Goal: Task Accomplishment & Management: Use online tool/utility

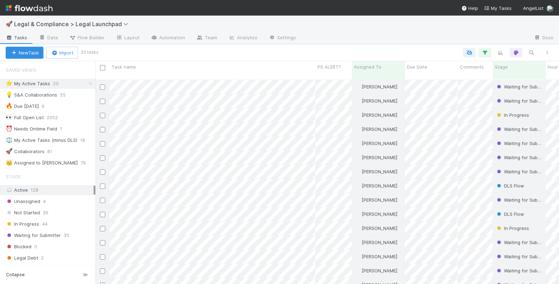
scroll to position [210, 463]
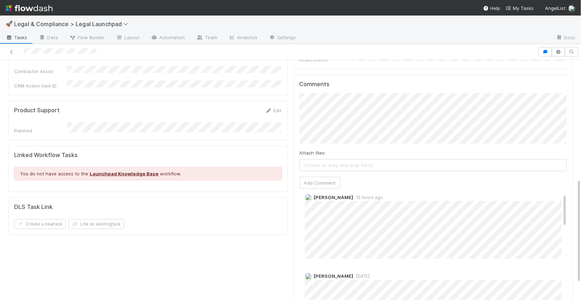
scroll to position [273, 0]
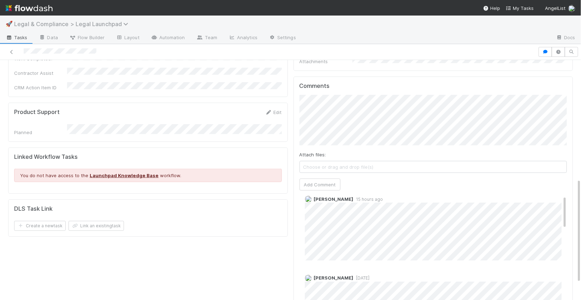
click at [40, 23] on span "Legal & Compliance > Legal Launchpad" at bounding box center [73, 23] width 118 height 7
drag, startPoint x: 44, startPoint y: 26, endPoint x: 37, endPoint y: 17, distance: 11.2
click at [40, 20] on div "Search workflows" at bounding box center [290, 150] width 581 height 300
drag, startPoint x: 37, startPoint y: 7, endPoint x: 61, endPoint y: 13, distance: 24.3
click at [37, 7] on img at bounding box center [29, 8] width 47 height 12
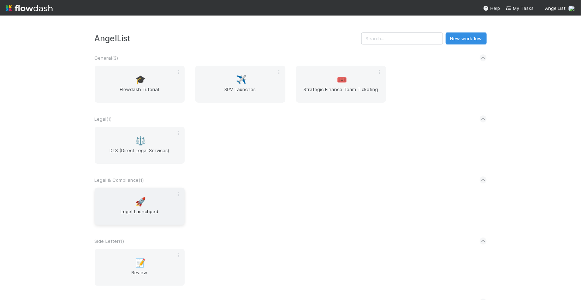
click at [150, 203] on div "🚀 Legal Launchpad" at bounding box center [140, 206] width 90 height 37
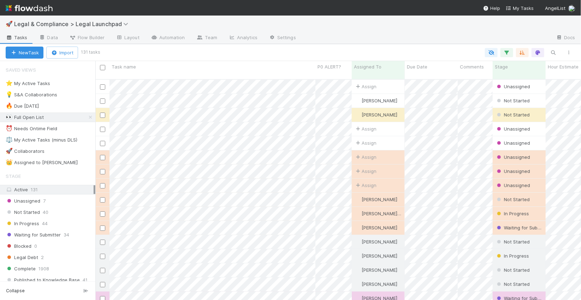
scroll to position [226, 486]
drag, startPoint x: 72, startPoint y: 83, endPoint x: 77, endPoint y: 84, distance: 4.6
click at [72, 83] on div "⭐ My Active Tasks 20" at bounding box center [51, 83] width 90 height 9
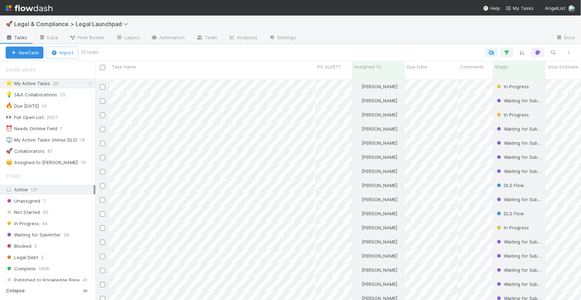
scroll to position [226, 486]
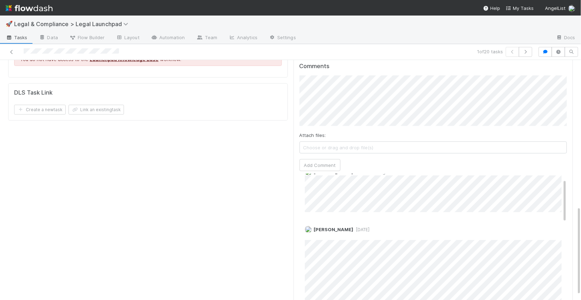
scroll to position [18, 0]
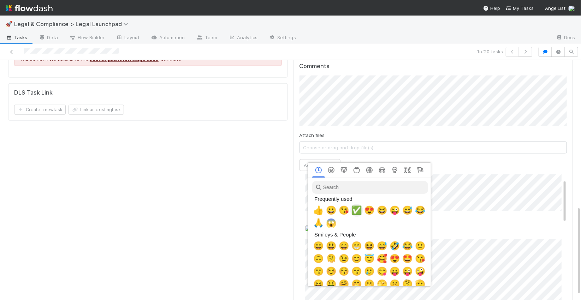
click at [357, 212] on span "✅" at bounding box center [356, 211] width 11 height 10
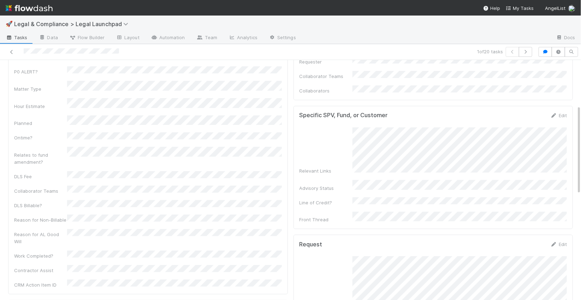
scroll to position [0, 0]
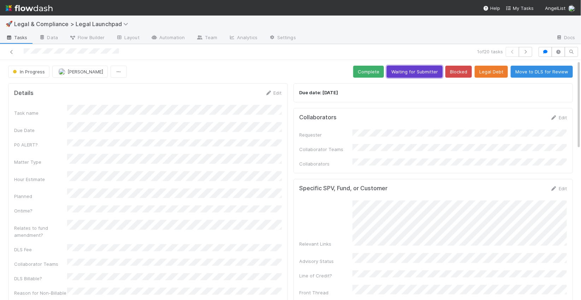
drag, startPoint x: 428, startPoint y: 75, endPoint x: 440, endPoint y: 79, distance: 13.3
click at [428, 75] on button "Waiting for Submitter" at bounding box center [415, 72] width 56 height 12
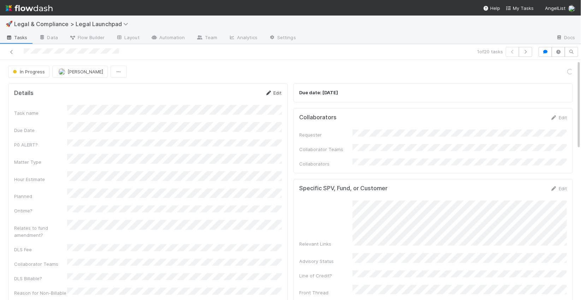
click at [271, 92] on icon at bounding box center [268, 93] width 7 height 5
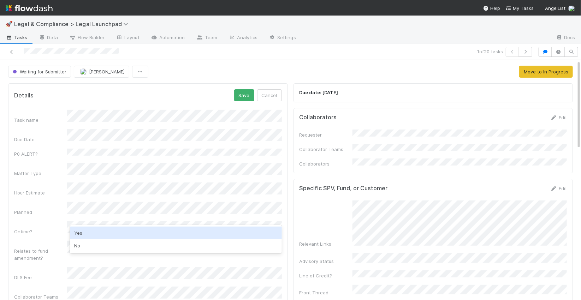
drag, startPoint x: 101, startPoint y: 233, endPoint x: 160, endPoint y: 191, distance: 72.0
click at [101, 232] on div "Yes" at bounding box center [176, 233] width 212 height 13
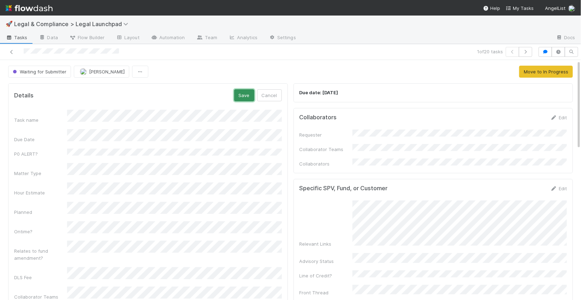
click at [241, 96] on button "Save" at bounding box center [244, 95] width 20 height 12
